Goal: Find specific page/section: Find specific page/section

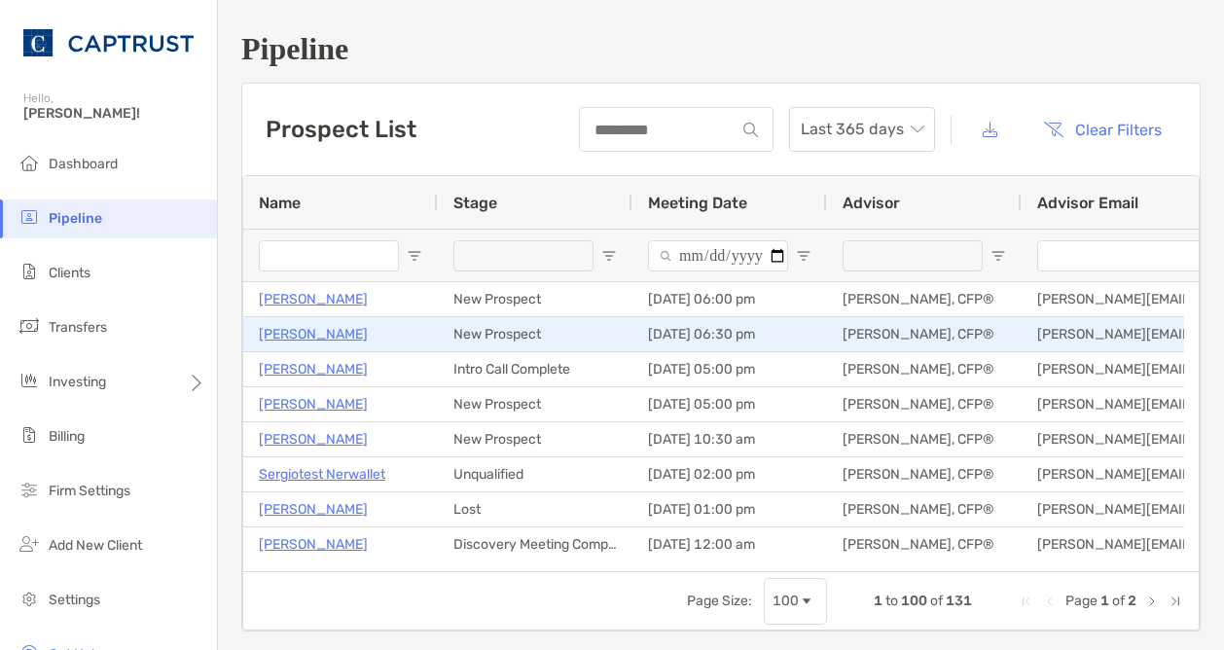
click at [310, 332] on p "[PERSON_NAME]" at bounding box center [313, 334] width 109 height 24
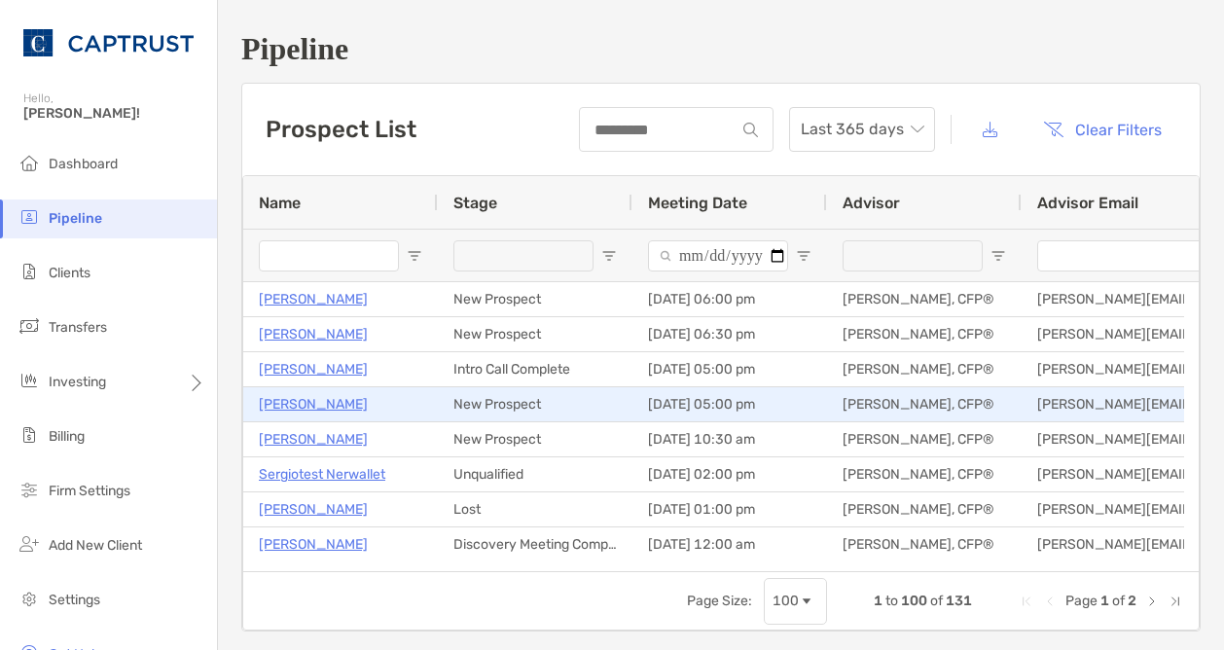
click at [288, 407] on p "[PERSON_NAME]" at bounding box center [313, 404] width 109 height 24
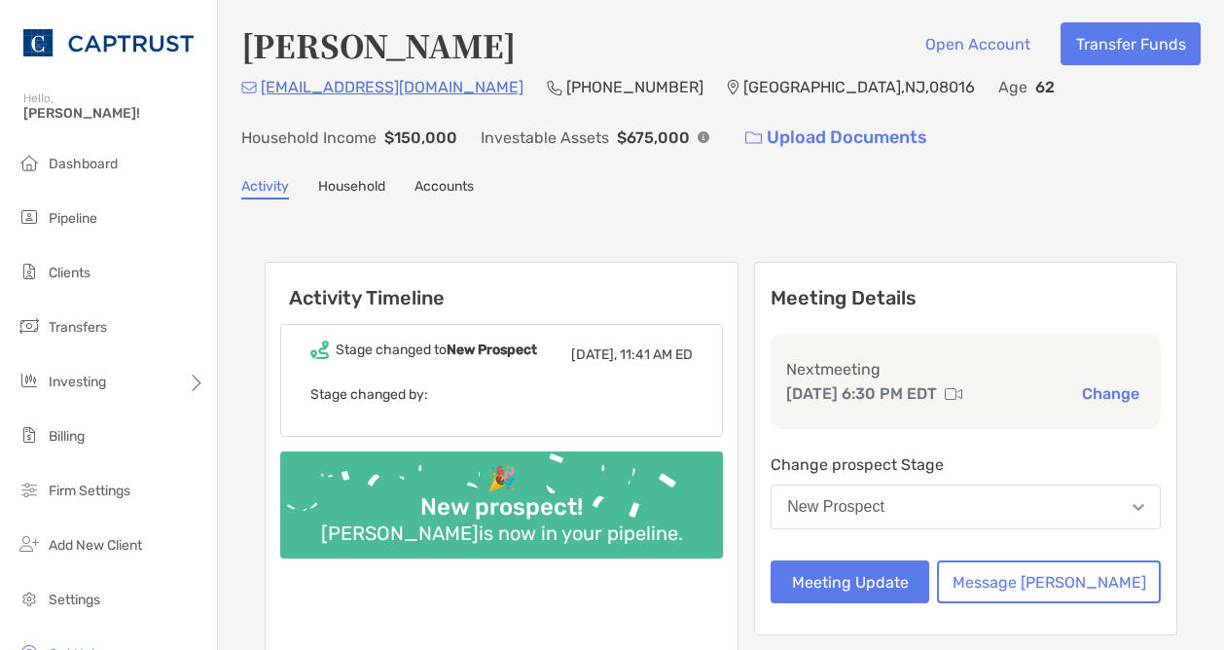
scroll to position [1, 0]
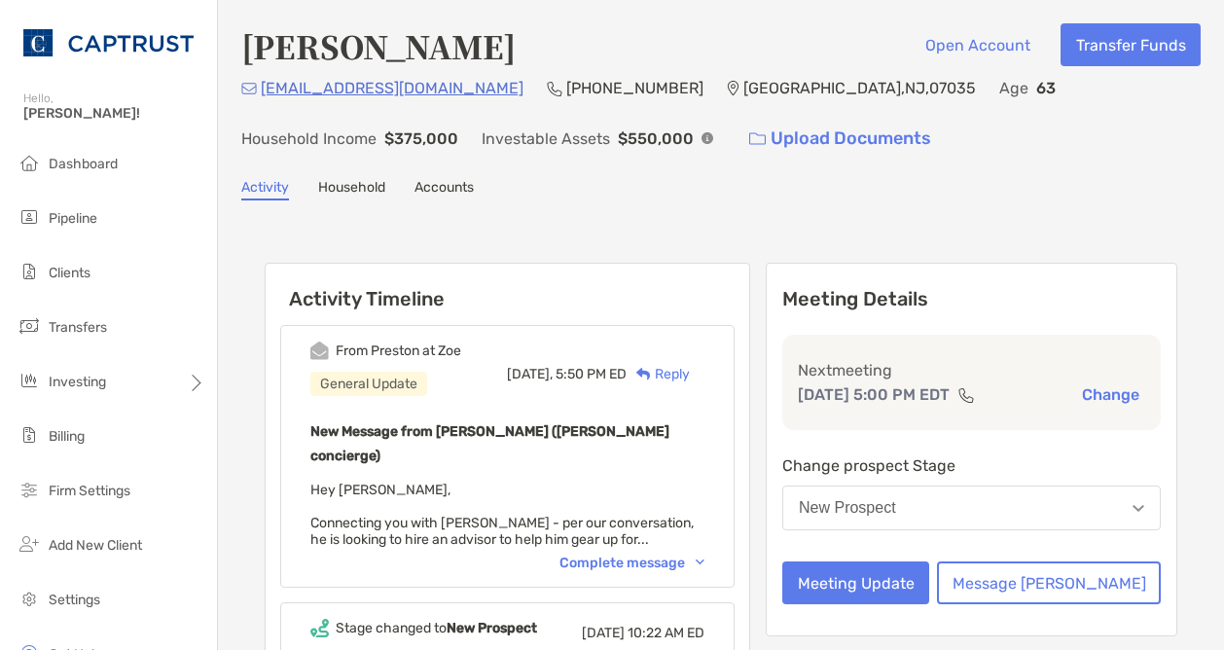
scroll to position [158, 0]
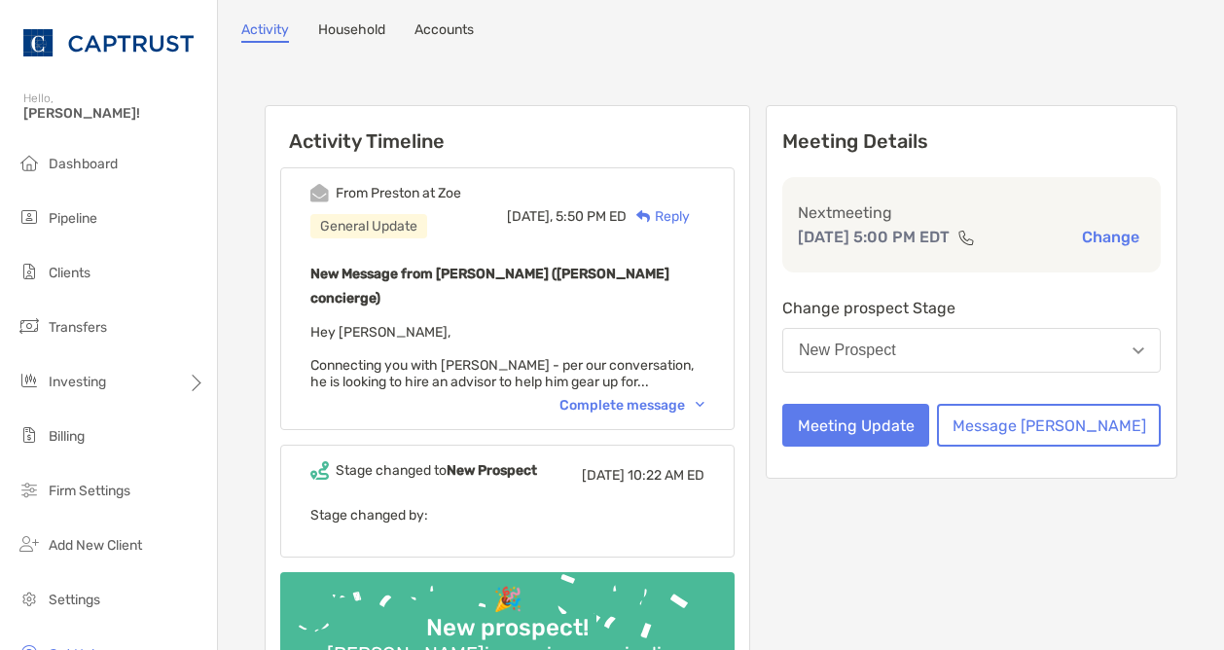
click at [657, 397] on div "Complete message" at bounding box center [631, 405] width 145 height 17
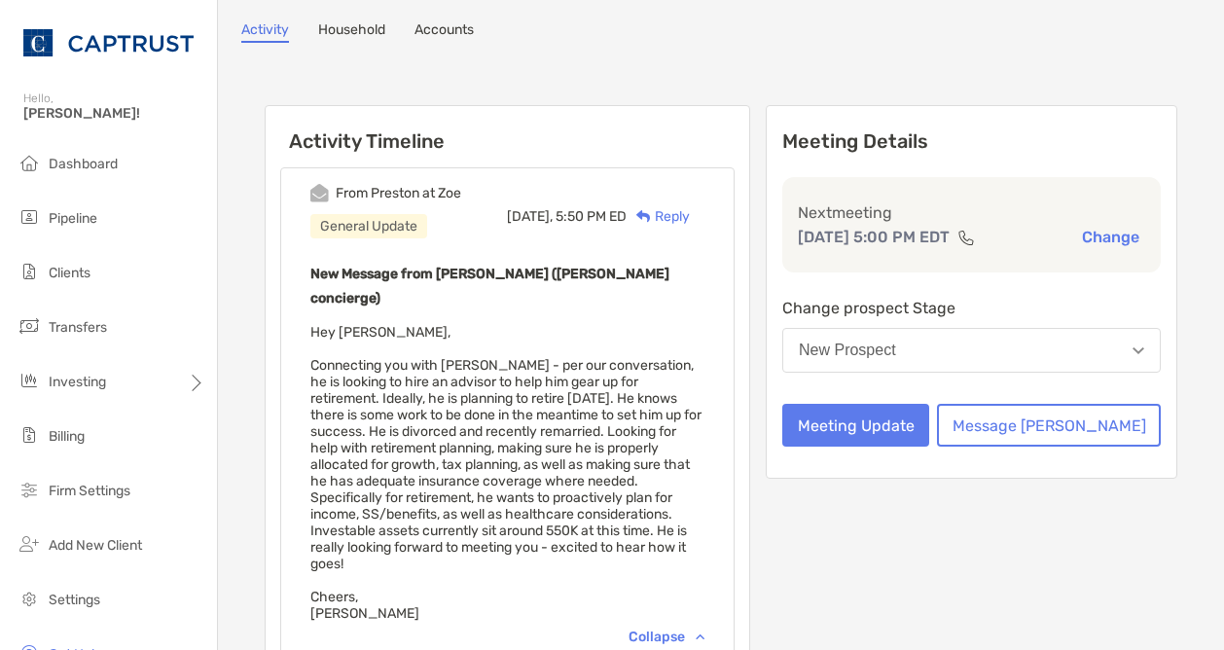
scroll to position [251, 0]
